Goal: Check status

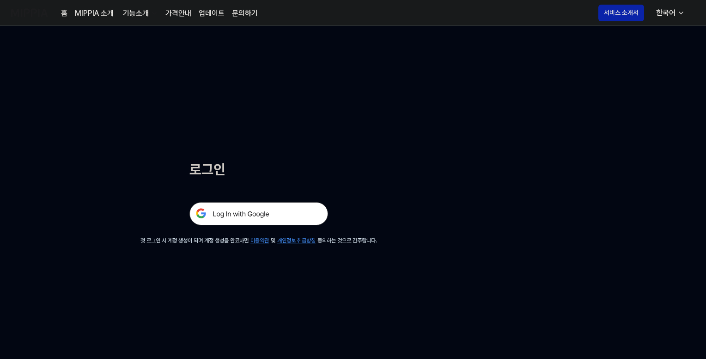
click at [262, 214] on img at bounding box center [258, 213] width 139 height 23
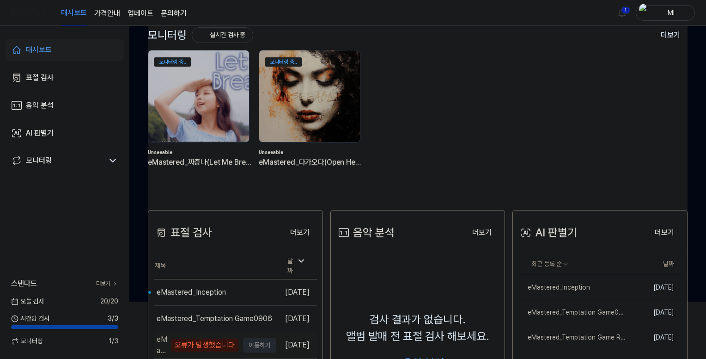
scroll to position [139, 0]
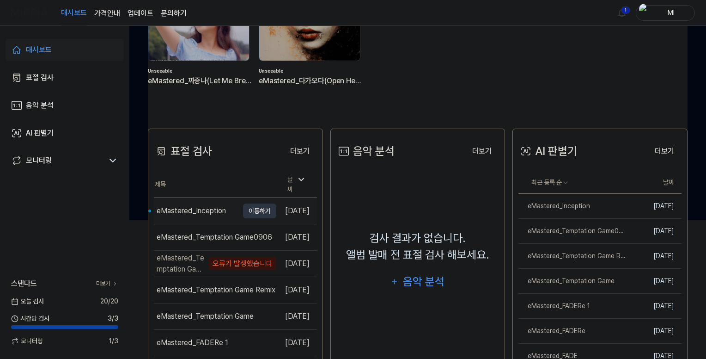
click at [193, 205] on div "eMastered_Inception" at bounding box center [191, 210] width 69 height 11
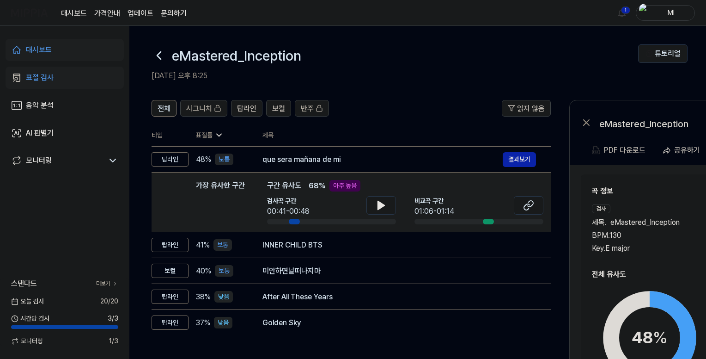
click at [157, 55] on icon at bounding box center [159, 55] width 4 height 7
